Goal: Task Accomplishment & Management: Manage account settings

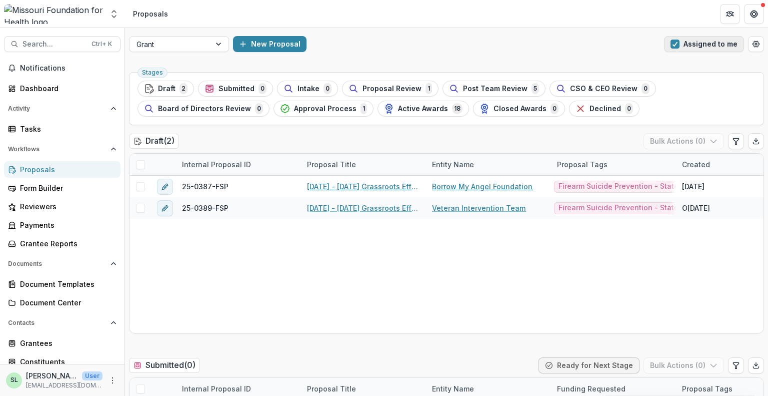
click at [688, 46] on button "Assigned to me" at bounding box center [704, 44] width 80 height 16
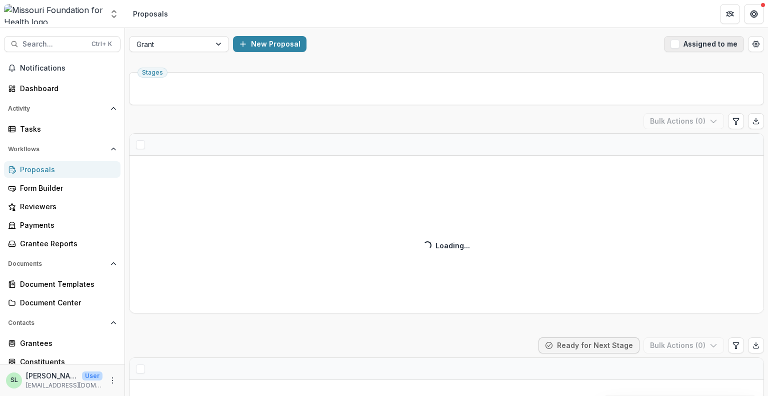
click at [688, 46] on button "Assigned to me" at bounding box center [704, 44] width 80 height 16
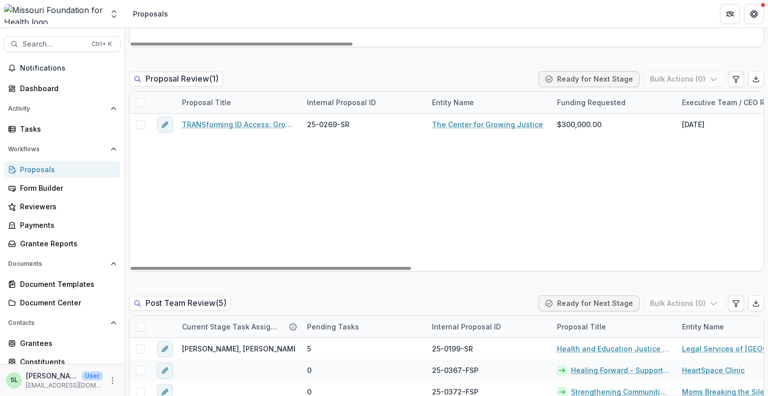
scroll to position [850, 0]
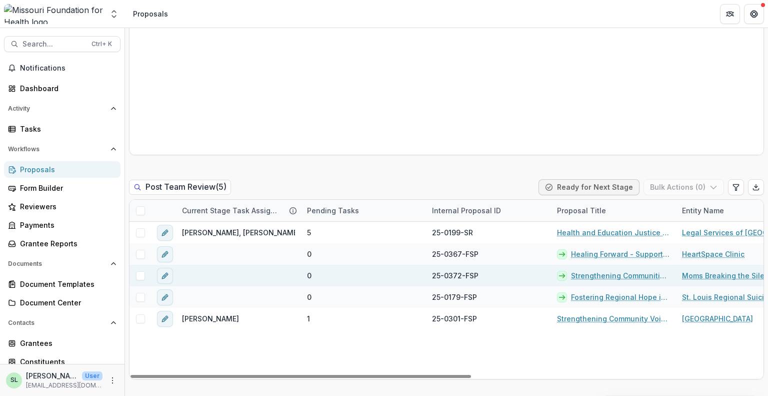
click at [609, 278] on link "Strengthening Communities Through Firearm Suicide Prevention" at bounding box center [620, 275] width 99 height 11
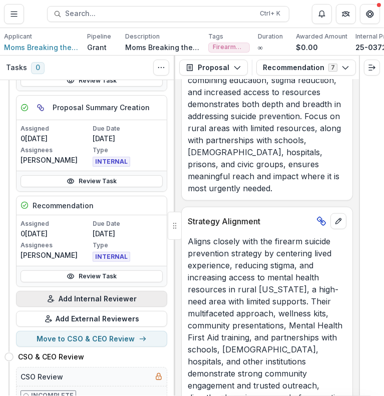
scroll to position [150, 0]
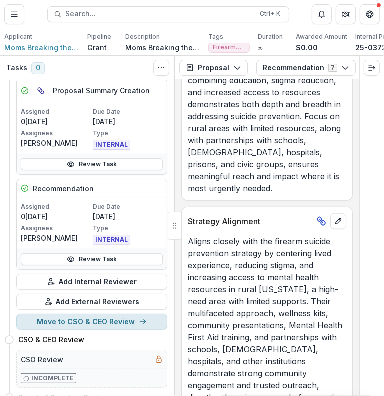
click at [93, 330] on button "Move to CSO & CEO Review" at bounding box center [91, 322] width 151 height 16
select select "**********"
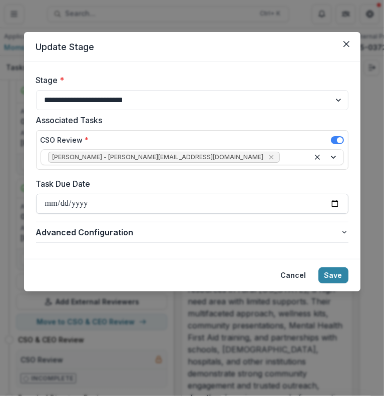
click at [56, 208] on input "Task Due Date" at bounding box center [192, 204] width 312 height 20
type input "**********"
click at [335, 276] on button "Save" at bounding box center [333, 275] width 30 height 16
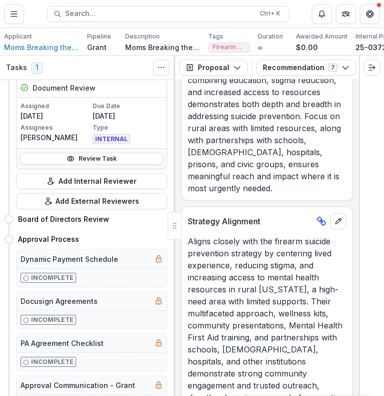
scroll to position [0, 0]
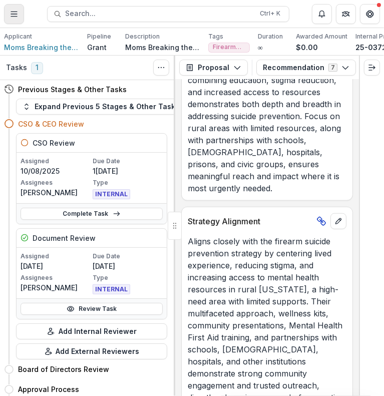
click at [19, 20] on button "Toggle Menu" at bounding box center [14, 14] width 20 height 20
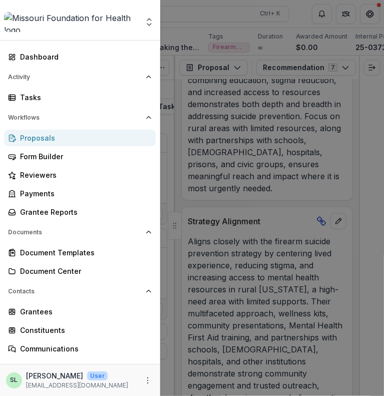
click at [44, 134] on div "Proposals" at bounding box center [84, 138] width 128 height 11
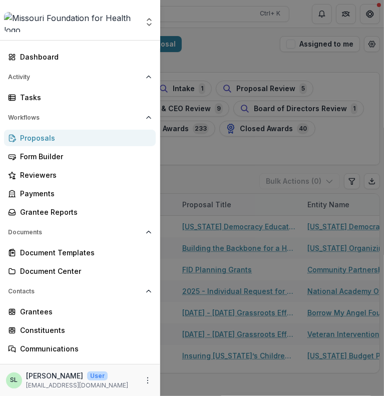
click at [318, 47] on div "Aggregate Analysis Foundations MFH Workflow Sandbox [US_STATE] Foundation for H…" at bounding box center [192, 198] width 384 height 396
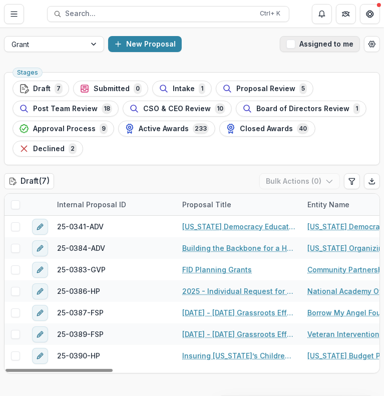
click at [314, 50] on button "Assigned to me" at bounding box center [320, 44] width 80 height 16
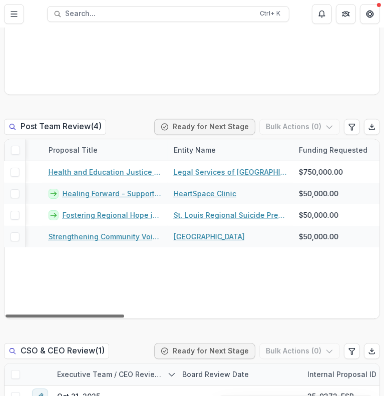
scroll to position [0, 338]
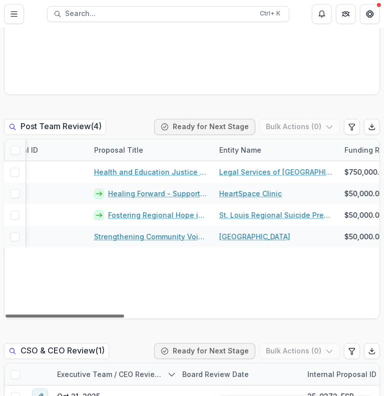
drag, startPoint x: 99, startPoint y: 314, endPoint x: 206, endPoint y: 343, distance: 111.0
click at [124, 318] on div at bounding box center [65, 316] width 119 height 3
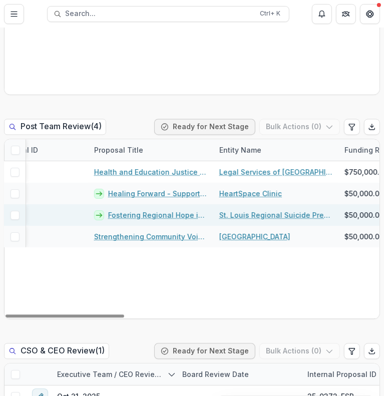
click at [151, 214] on link "Fostering Regional Hope in [GEOGRAPHIC_DATA]" at bounding box center [157, 215] width 99 height 11
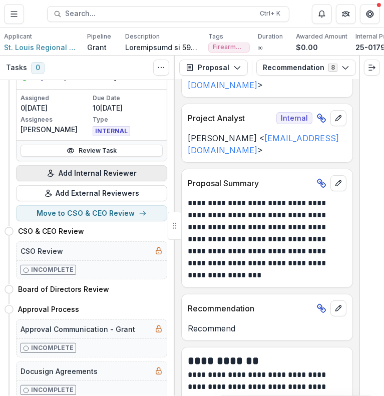
scroll to position [300, 0]
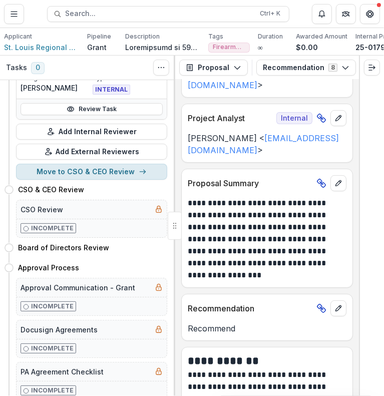
click at [103, 176] on button "Move to CSO & CEO Review" at bounding box center [91, 172] width 151 height 16
select select "**********"
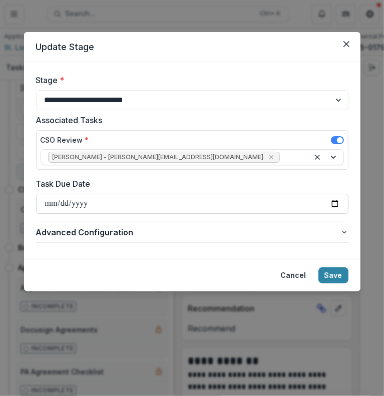
click at [54, 204] on input "Task Due Date" at bounding box center [192, 204] width 312 height 20
type input "**********"
click at [338, 275] on button "Save" at bounding box center [333, 275] width 30 height 16
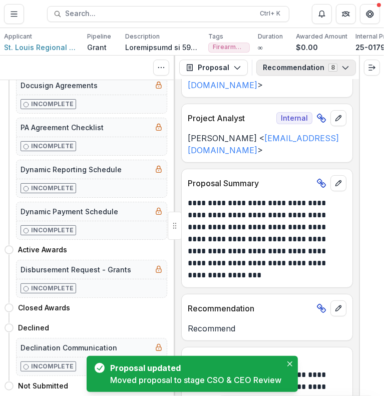
scroll to position [0, 0]
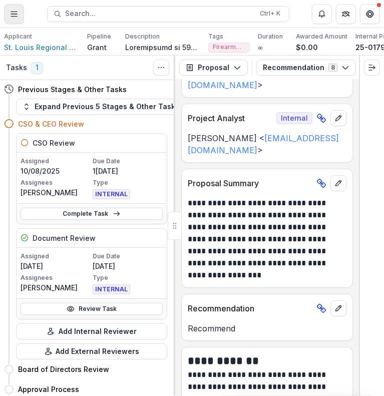
click at [20, 19] on button "Toggle Menu" at bounding box center [14, 14] width 20 height 20
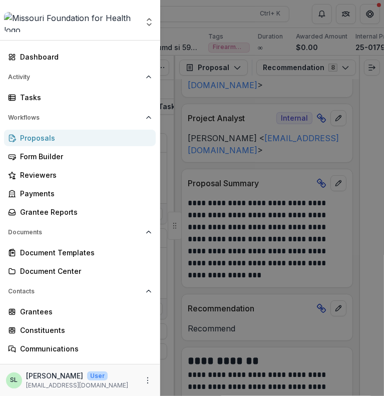
click at [61, 141] on div "Proposals" at bounding box center [84, 138] width 128 height 11
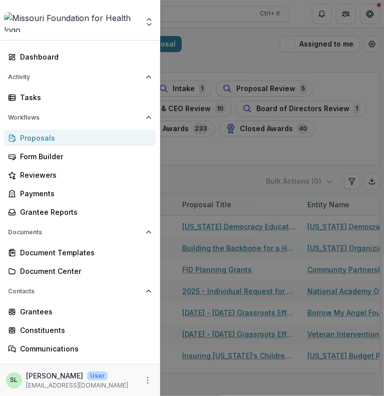
click at [329, 42] on div "Aggregate Analysis Foundations MFH Workflow Sandbox [US_STATE] Foundation for H…" at bounding box center [192, 198] width 384 height 396
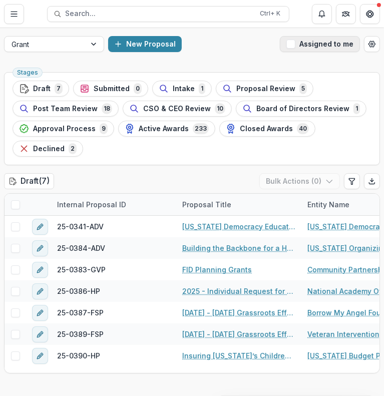
click at [286, 45] on span "button" at bounding box center [290, 44] width 9 height 9
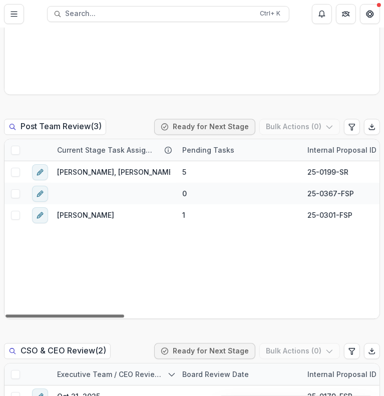
drag, startPoint x: 116, startPoint y: 314, endPoint x: 72, endPoint y: 295, distance: 48.1
click at [72, 315] on div at bounding box center [65, 316] width 119 height 3
drag, startPoint x: 116, startPoint y: 315, endPoint x: 99, endPoint y: 316, distance: 17.0
click at [99, 316] on div at bounding box center [65, 316] width 119 height 3
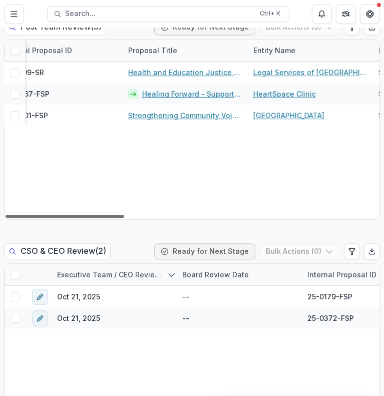
scroll to position [0, 309]
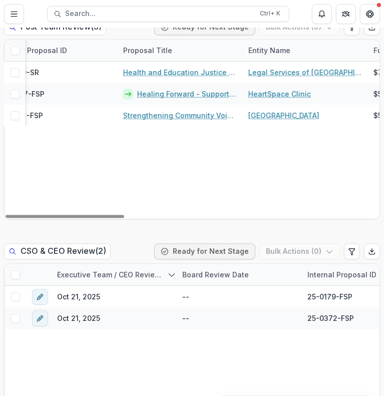
drag, startPoint x: 77, startPoint y: 215, endPoint x: 176, endPoint y: 238, distance: 102.1
click at [124, 218] on div at bounding box center [65, 216] width 119 height 3
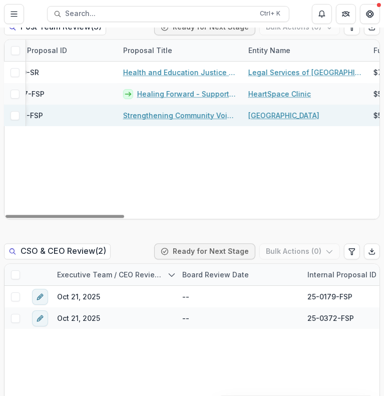
click at [150, 116] on link "Strengthening Community Voices: CASPER Data to Action on Mental Health and Fire…" at bounding box center [179, 115] width 113 height 11
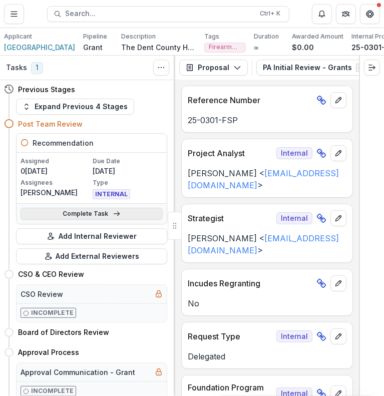
click at [113, 216] on icon at bounding box center [117, 214] width 8 height 8
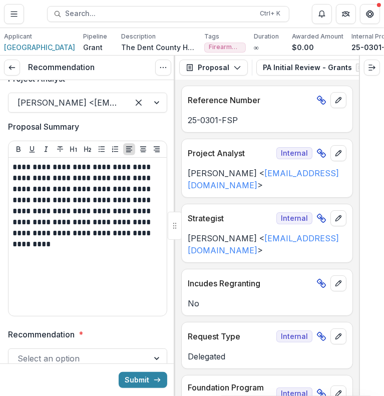
scroll to position [152, 0]
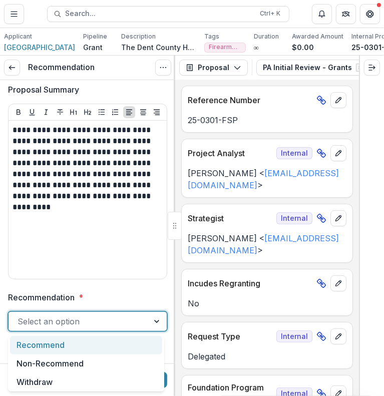
click at [90, 321] on div at bounding box center [79, 321] width 122 height 14
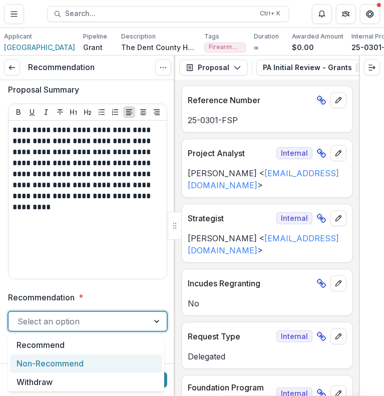
click at [67, 370] on div "Non-Recommend" at bounding box center [86, 363] width 152 height 19
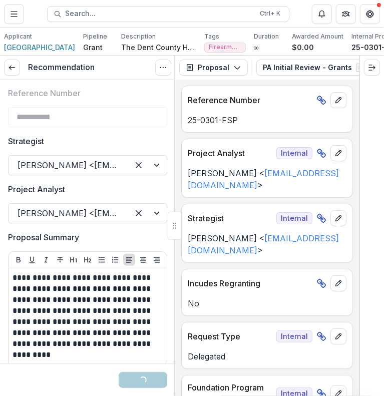
scroll to position [0, 0]
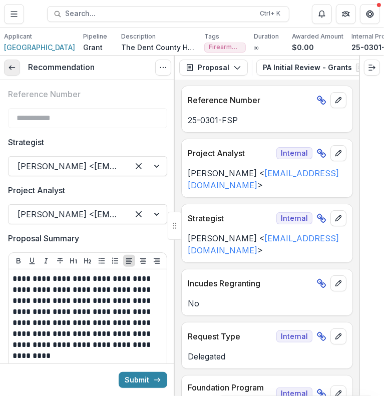
click at [14, 72] on icon at bounding box center [12, 68] width 8 height 8
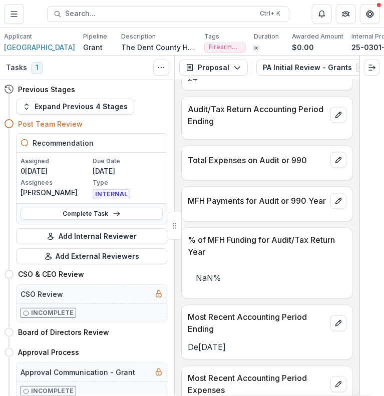
scroll to position [800, 0]
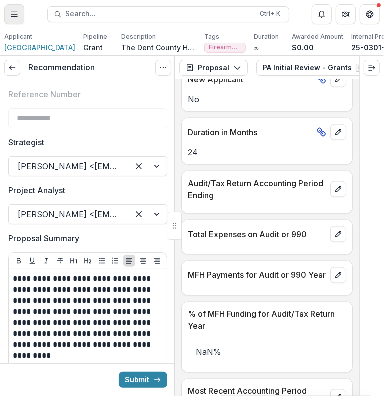
click at [8, 12] on button "Toggle Menu" at bounding box center [14, 14] width 20 height 20
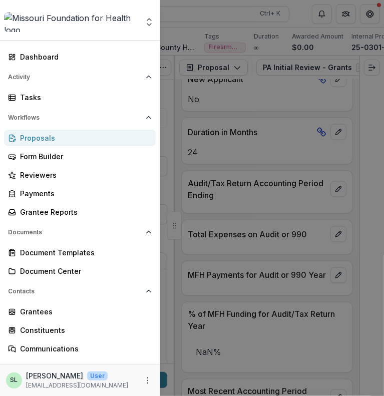
click at [39, 140] on div "Proposals" at bounding box center [84, 138] width 128 height 11
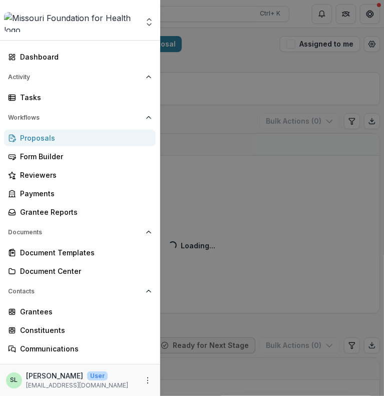
click at [296, 44] on div "Aggregate Analysis Foundations MFH Workflow Sandbox [US_STATE] Foundation for H…" at bounding box center [192, 198] width 384 height 396
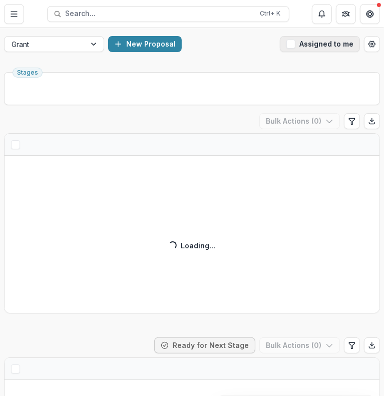
click at [292, 45] on span "button" at bounding box center [290, 44] width 9 height 9
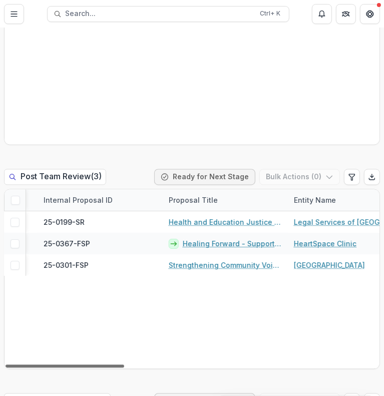
scroll to position [0, 319]
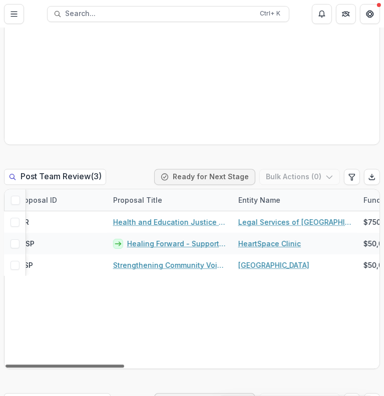
drag, startPoint x: 111, startPoint y: 364, endPoint x: 212, endPoint y: 394, distance: 105.6
click at [124, 368] on div at bounding box center [65, 366] width 119 height 3
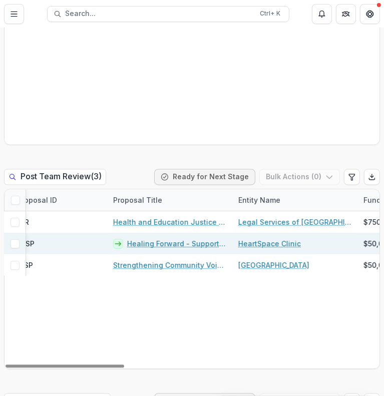
click at [170, 243] on link "Healing Forward - Supporting Homeless Youth and Their Care Team" at bounding box center [176, 244] width 99 height 11
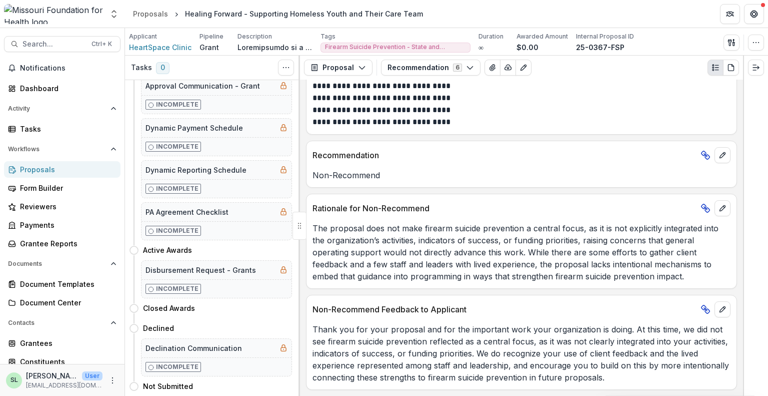
scroll to position [344, 0]
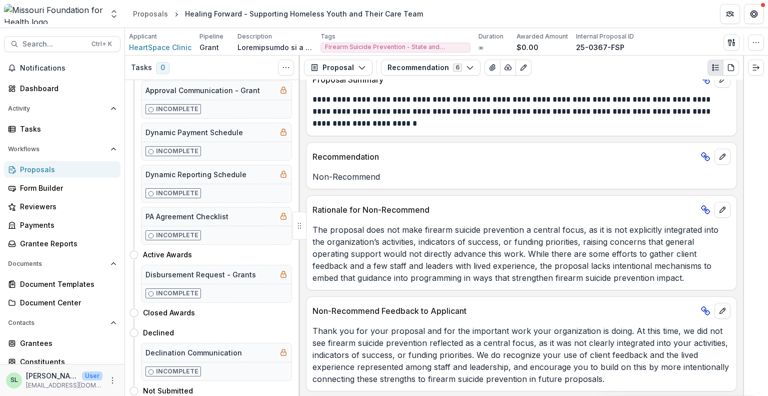
click at [41, 169] on div "Proposals" at bounding box center [66, 169] width 93 height 11
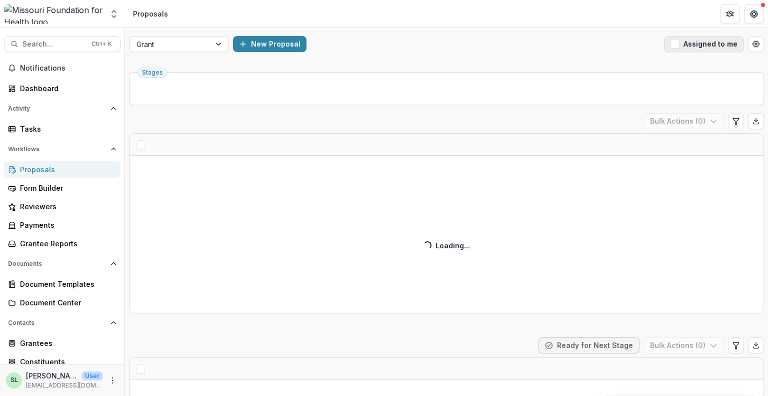
click at [706, 40] on button "Assigned to me" at bounding box center [704, 44] width 80 height 16
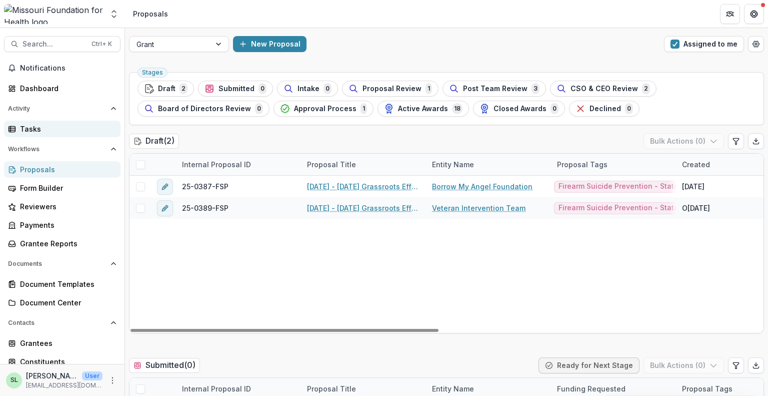
click at [28, 126] on div "Tasks" at bounding box center [66, 129] width 93 height 11
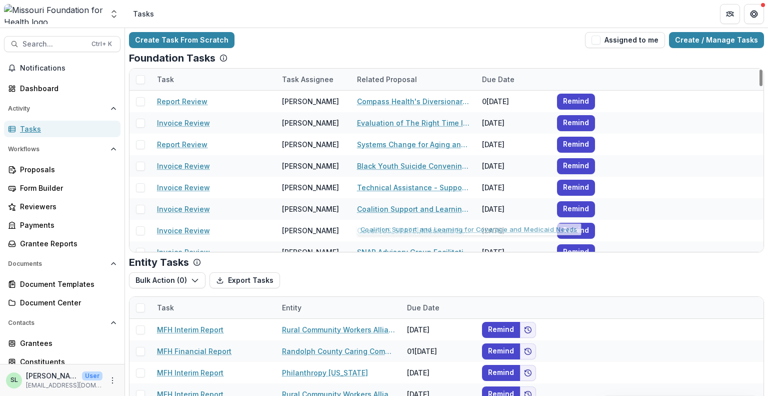
scroll to position [850, 0]
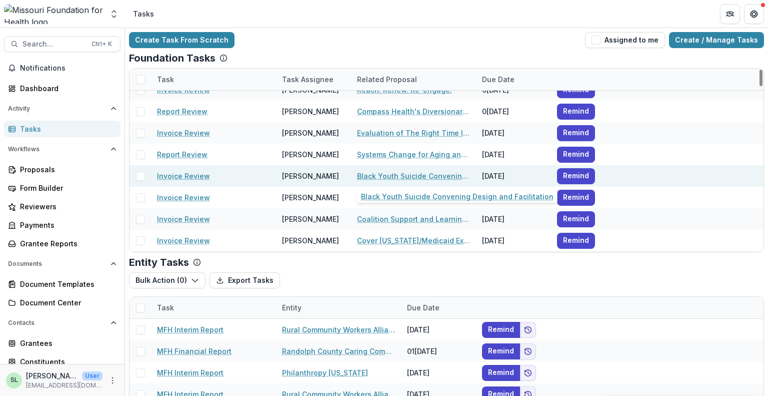
click at [386, 176] on link "Black Youth Suicide Convening Design and Facilitation" at bounding box center [413, 176] width 113 height 11
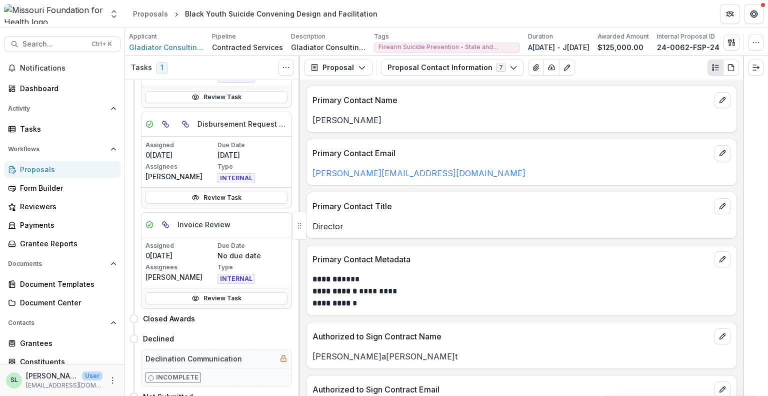
scroll to position [1583, 0]
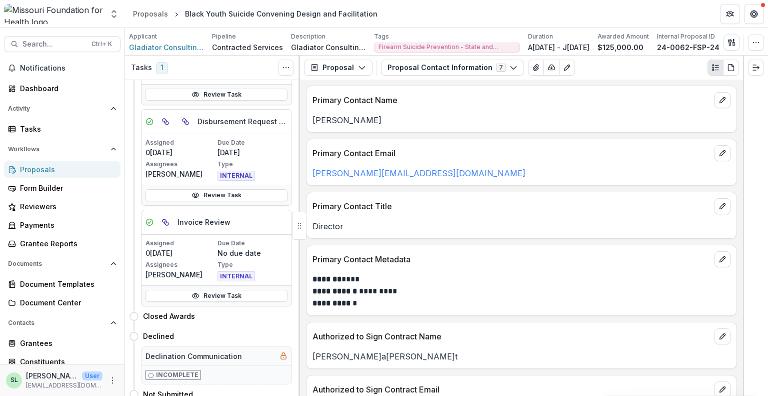
click at [29, 172] on div "Proposals" at bounding box center [66, 169] width 93 height 11
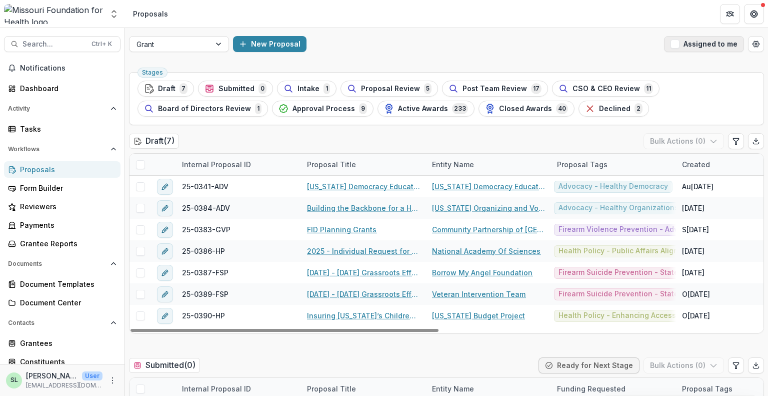
click at [678, 46] on span "button" at bounding box center [675, 44] width 9 height 9
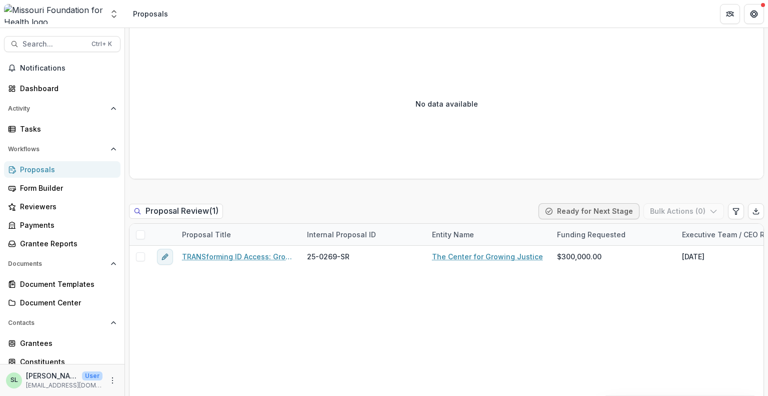
scroll to position [600, 0]
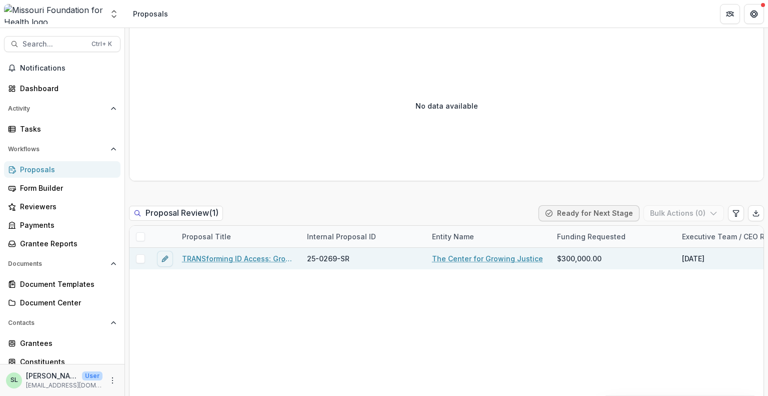
click at [217, 258] on link "TRANSforming ID Access: Growing Capacity to Defend & Expand Gender Marker Chang…" at bounding box center [238, 258] width 113 height 11
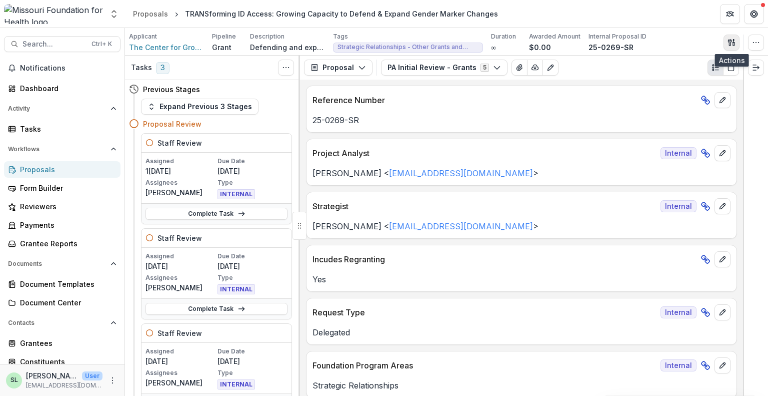
click at [732, 44] on icon "button" at bounding box center [732, 43] width 8 height 8
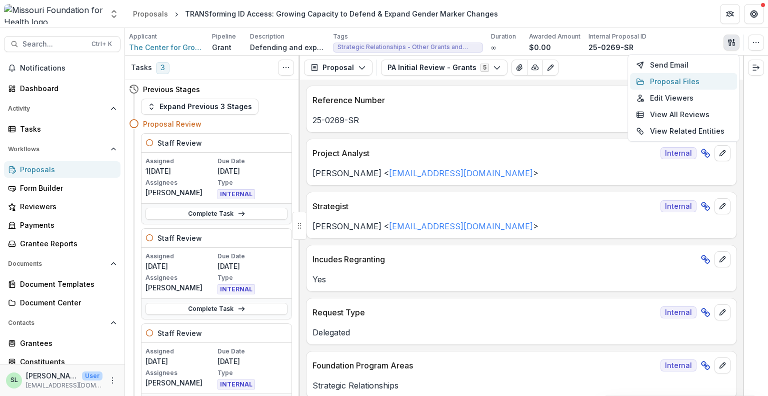
click at [659, 86] on button "Proposal Files" at bounding box center [683, 81] width 107 height 17
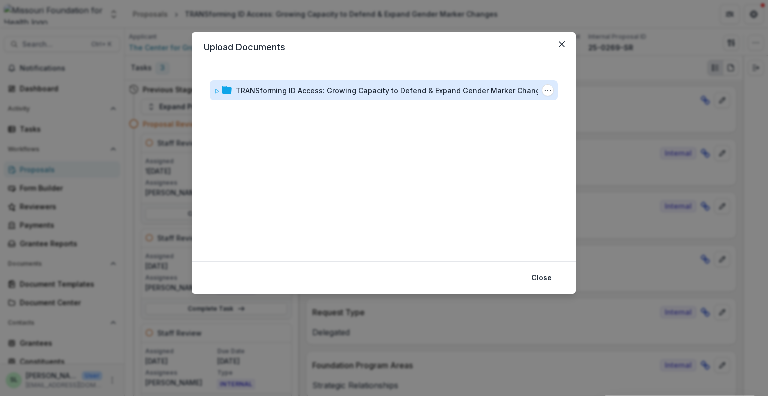
click at [461, 92] on div "TRANSforming ID Access: Growing Capacity to Defend & Expand Gender Marker Chang…" at bounding box center [392, 90] width 313 height 11
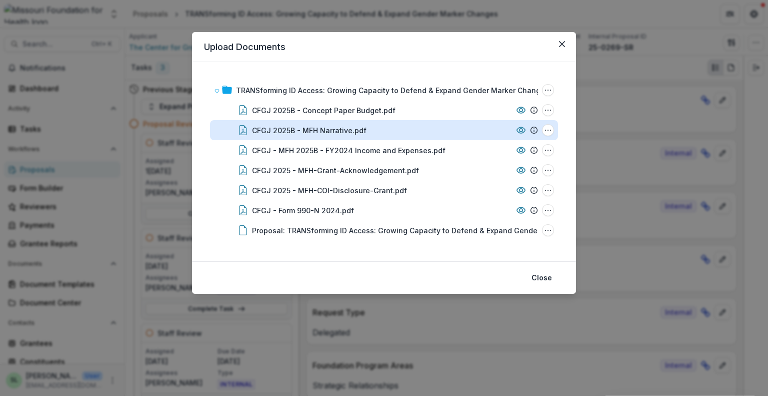
click at [356, 133] on div "CFGJ 2025B - MFH Narrative.pdf" at bounding box center [309, 130] width 115 height 11
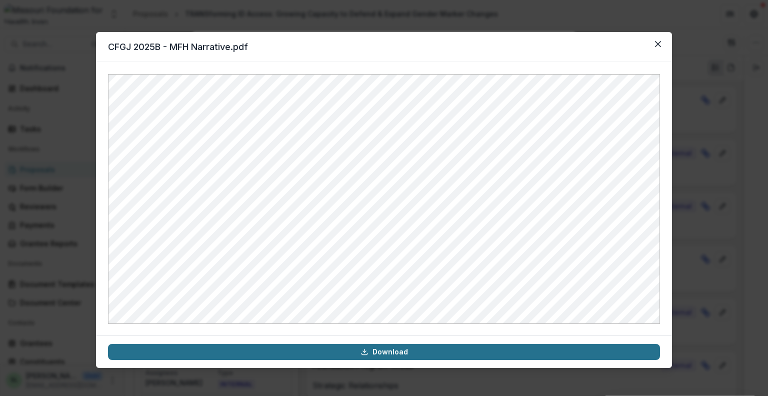
click at [417, 356] on link "Download" at bounding box center [384, 352] width 552 height 16
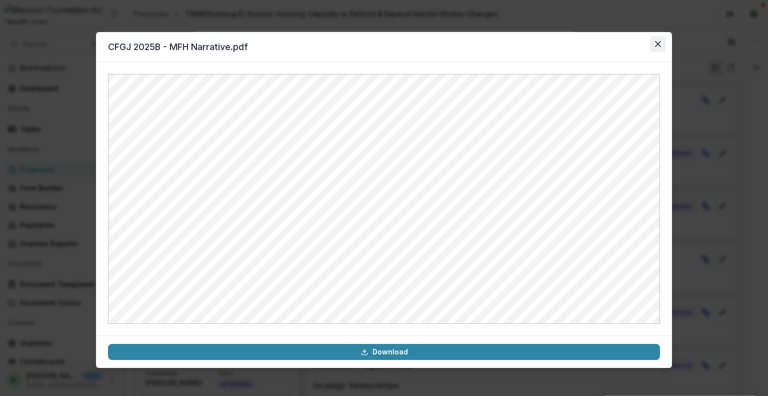
click at [659, 44] on icon "Close" at bounding box center [658, 44] width 6 height 6
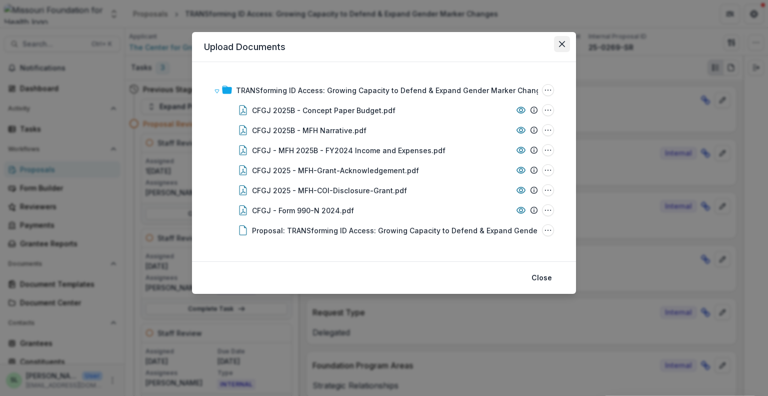
click at [561, 43] on icon "Close" at bounding box center [562, 44] width 6 height 6
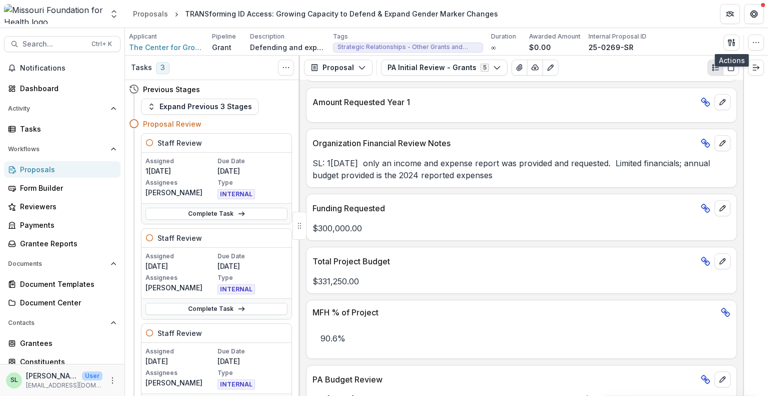
scroll to position [1601, 0]
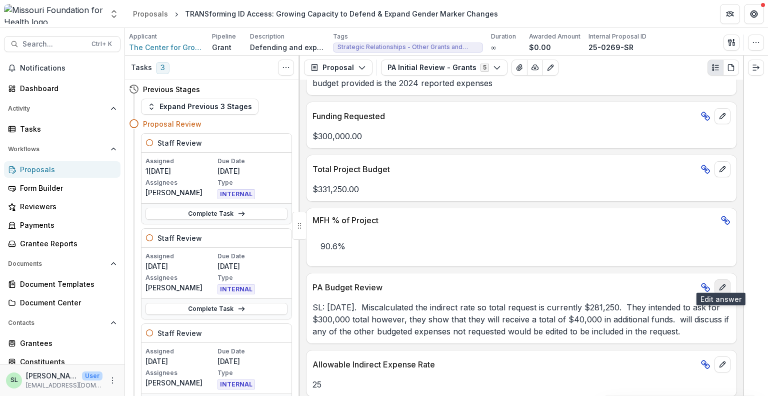
click at [723, 283] on icon "edit" at bounding box center [723, 287] width 8 height 8
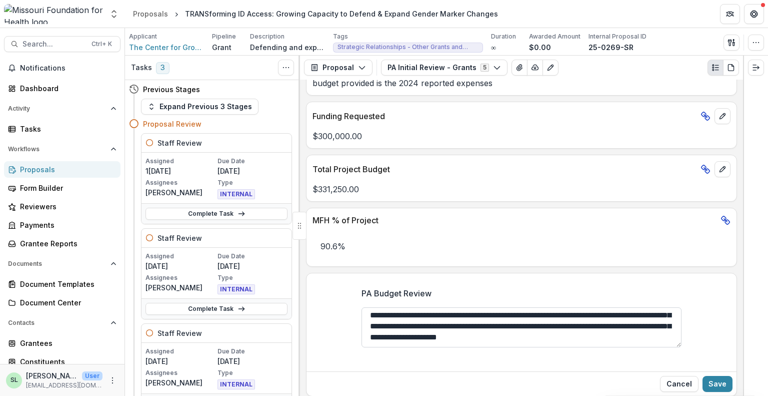
scroll to position [24, 0]
click at [412, 332] on textarea "**********" at bounding box center [522, 327] width 320 height 40
type textarea "**********"
click at [711, 376] on button "Save" at bounding box center [718, 384] width 30 height 16
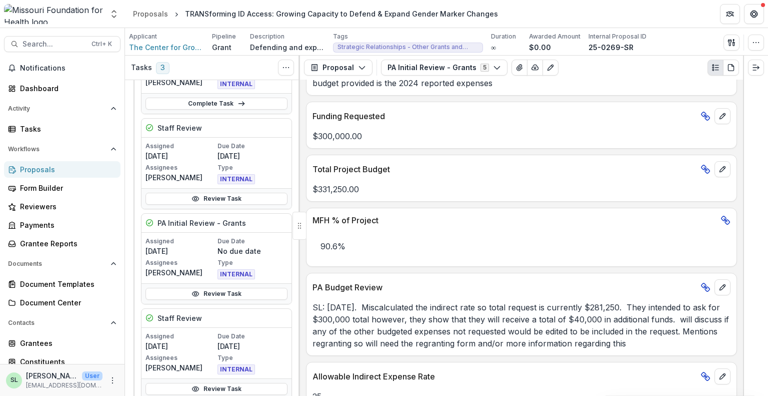
scroll to position [250, 0]
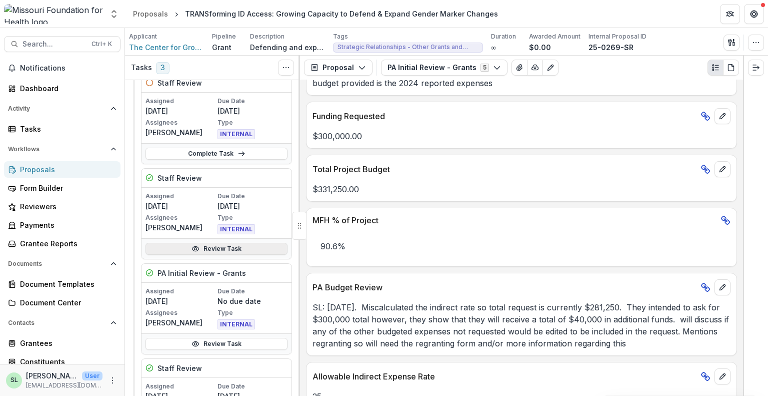
click at [206, 249] on link "Review Task" at bounding box center [217, 249] width 142 height 12
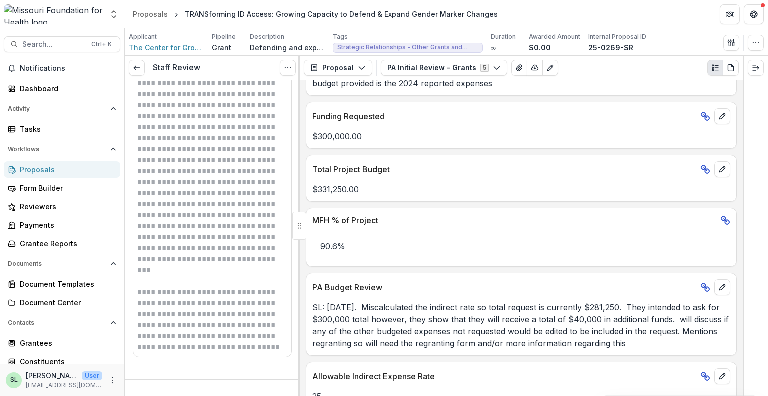
scroll to position [886, 0]
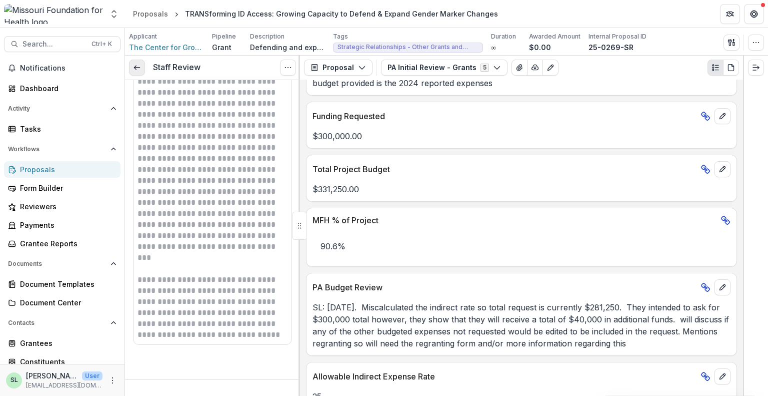
click at [134, 71] on icon at bounding box center [137, 68] width 8 height 8
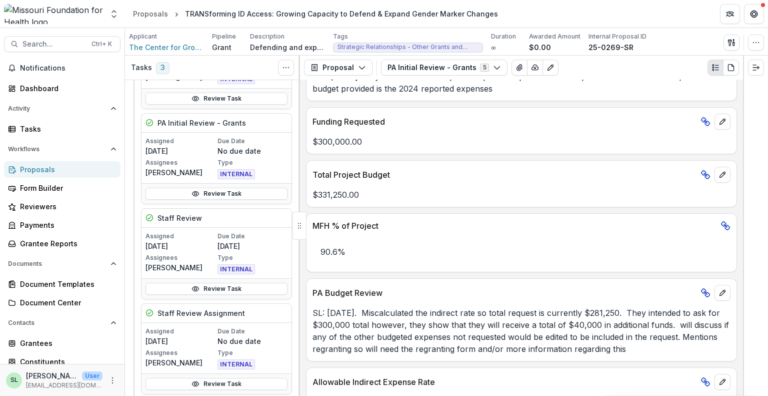
scroll to position [1518, 0]
